Goal: Communication & Community: Answer question/provide support

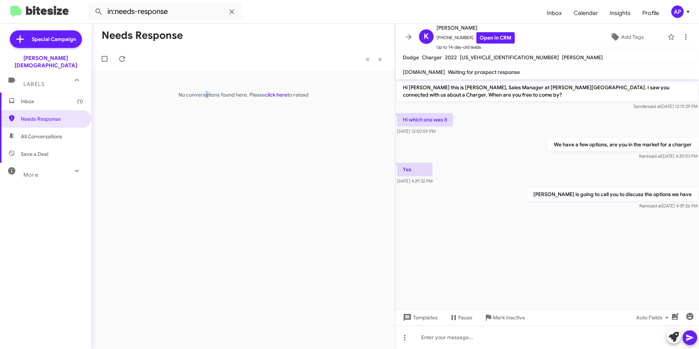
click at [206, 182] on div "Needs Response « Previous » Next No conversations found here. Please click here…" at bounding box center [243, 186] width 304 height 325
click at [32, 115] on span "Needs Response" at bounding box center [52, 118] width 62 height 7
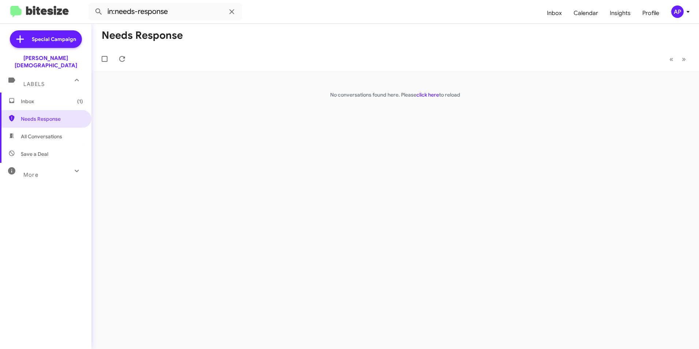
click at [440, 132] on div "Needs Response « Previous » Next No conversations found here. Please click here…" at bounding box center [395, 186] width 608 height 325
click at [426, 97] on link "click here" at bounding box center [427, 94] width 23 height 7
click at [253, 131] on div "Needs Response « Previous » Next No conversations found here. Please click here…" at bounding box center [395, 186] width 608 height 325
click at [34, 115] on span "Needs Response" at bounding box center [52, 118] width 62 height 7
click at [336, 123] on div "Needs Response « Previous » Next No conversations found here. Please click here…" at bounding box center [395, 186] width 608 height 325
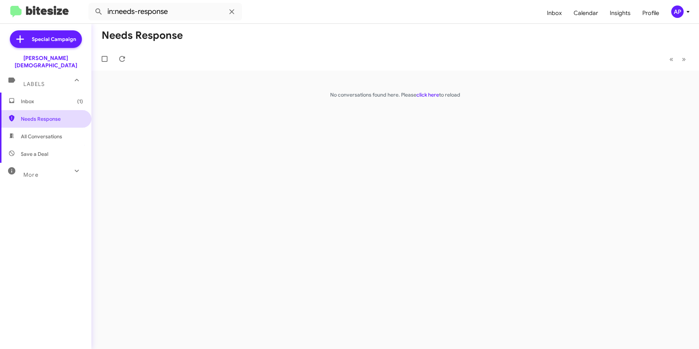
click at [32, 115] on span "Needs Response" at bounding box center [52, 118] width 62 height 7
click at [429, 94] on link "click here" at bounding box center [427, 94] width 23 height 7
drag, startPoint x: 475, startPoint y: 136, endPoint x: 454, endPoint y: 145, distance: 22.5
click at [475, 136] on div "Needs Response « Previous » Next No conversations found here. Please click here…" at bounding box center [395, 186] width 608 height 325
click at [174, 100] on div "Needs Response « Previous » Next No conversations found here. Please click here…" at bounding box center [395, 186] width 608 height 325
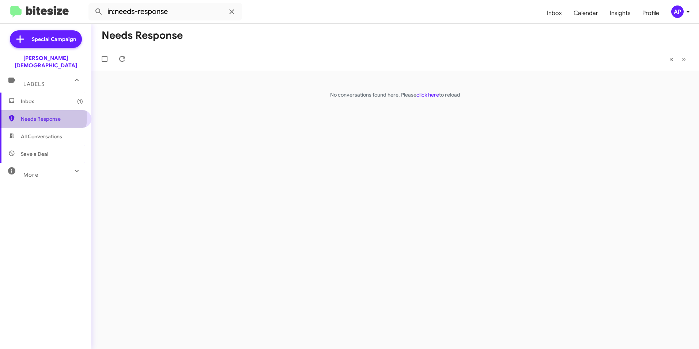
click at [37, 115] on span "Needs Response" at bounding box center [52, 118] width 62 height 7
click at [425, 95] on link "click here" at bounding box center [427, 94] width 23 height 7
click at [362, 152] on div "Needs Response « Previous » Next No conversations found here. Please click here…" at bounding box center [395, 186] width 608 height 325
